Goal: Find specific page/section: Find specific page/section

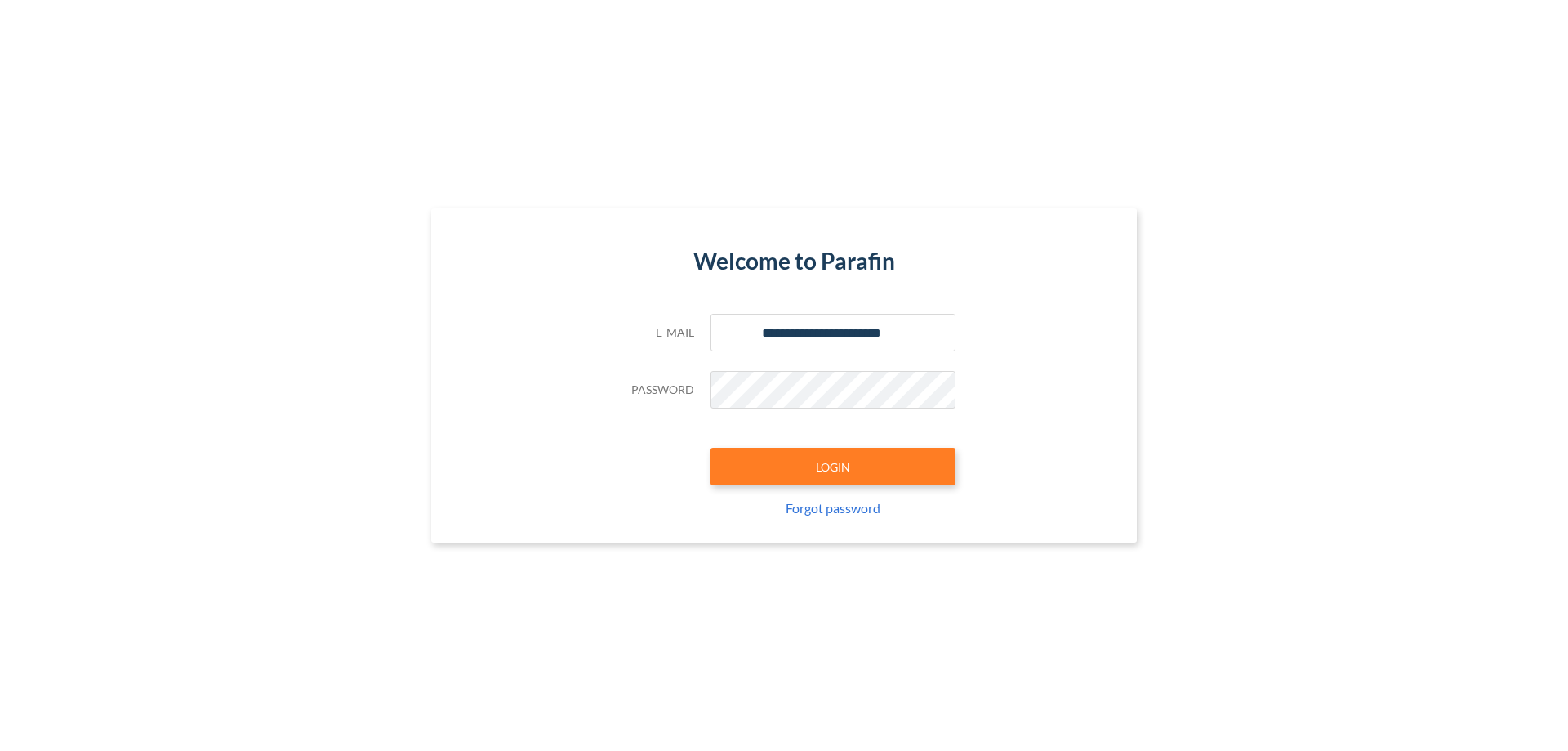
type input "**********"
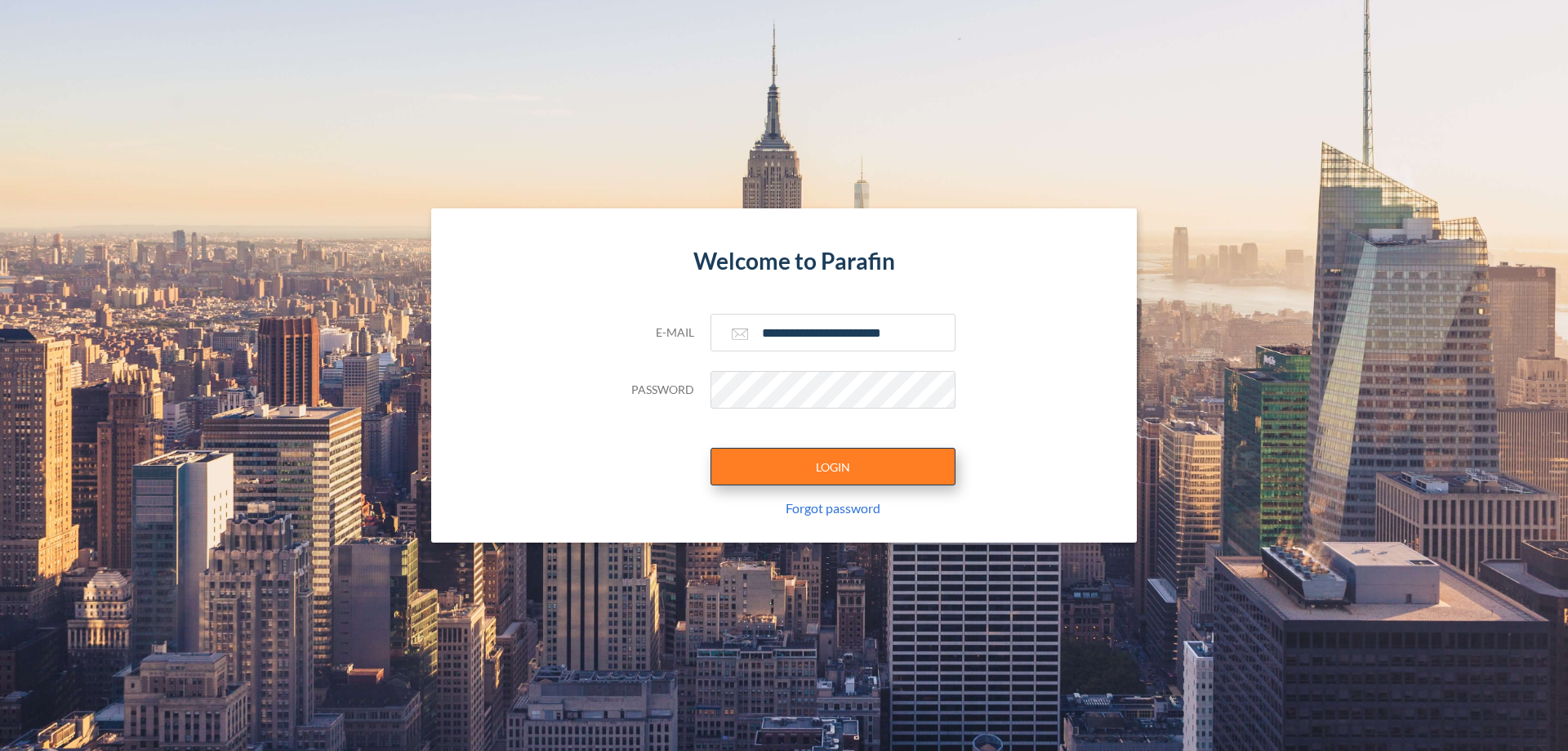
click at [833, 467] on button "LOGIN" at bounding box center [832, 466] width 245 height 38
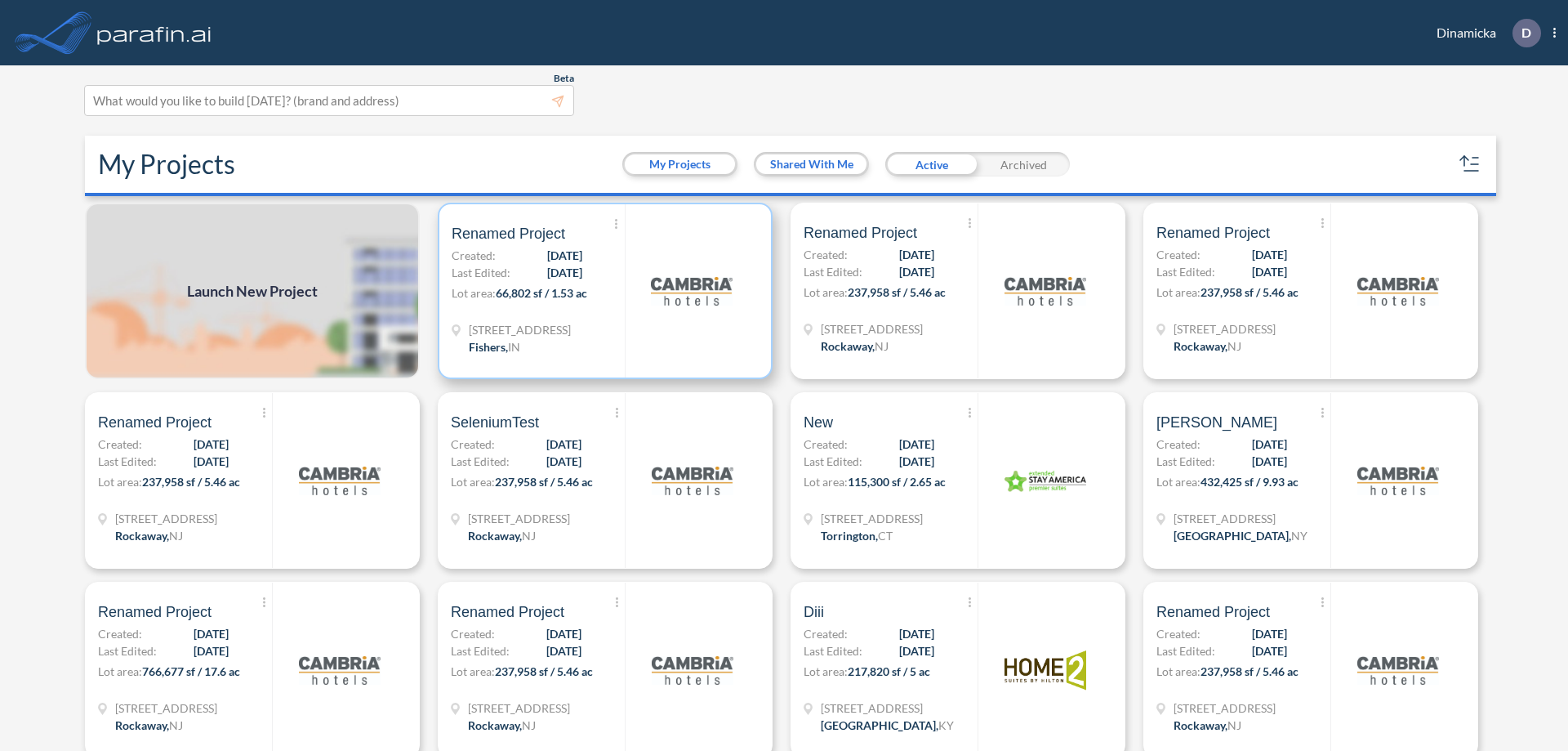
scroll to position [4, 0]
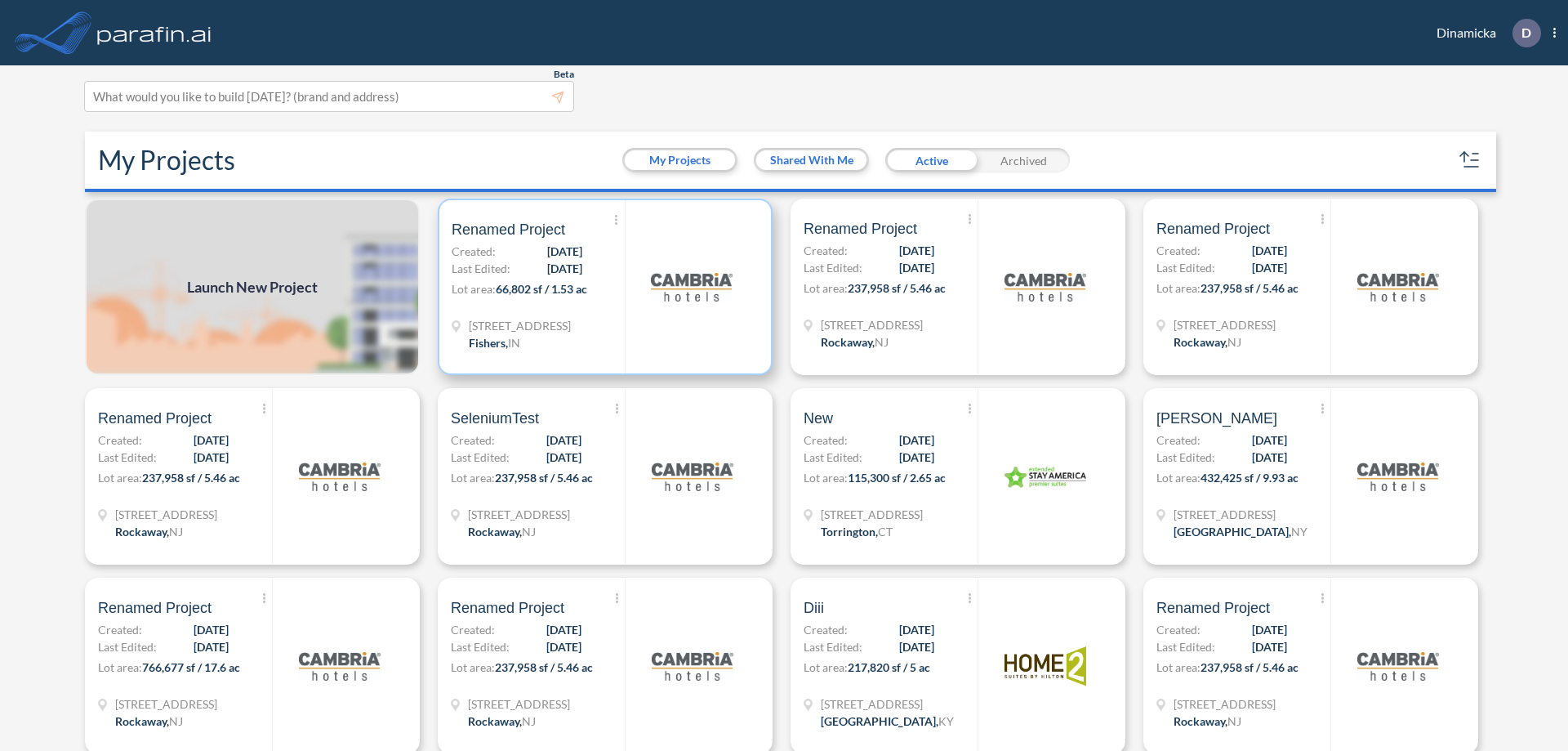
click at [602, 287] on p "Lot area: 66,802 sf / 1.53 ac" at bounding box center [538, 293] width 173 height 24
